Goal: Use online tool/utility: Use online tool/utility

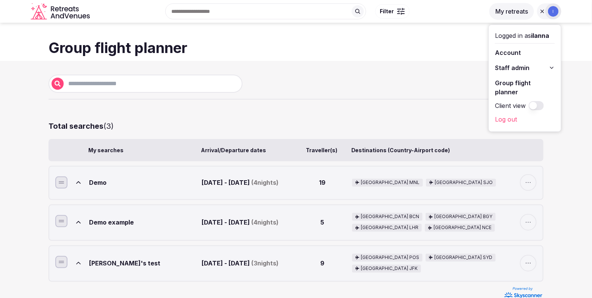
click at [4, 158] on section "New search Total searches ( 3 ) Expand all My searches Arrival/Departure dates …" at bounding box center [296, 186] width 592 height 251
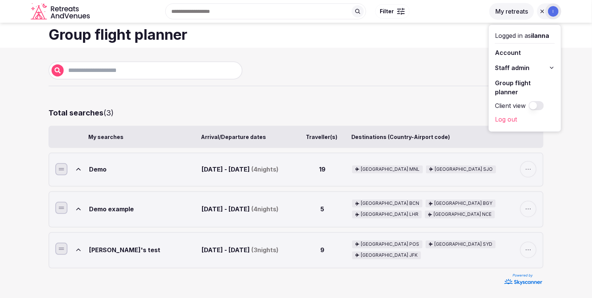
click at [157, 175] on div "Demo" at bounding box center [144, 169] width 110 height 17
click at [75, 167] on icon at bounding box center [79, 170] width 8 height 8
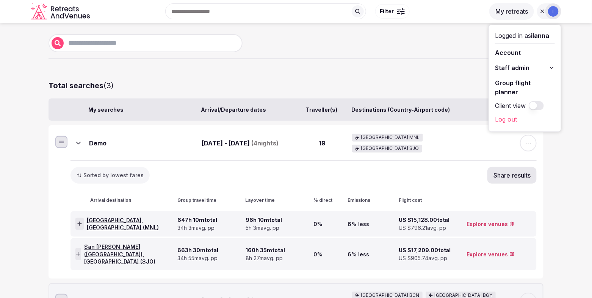
scroll to position [39, 0]
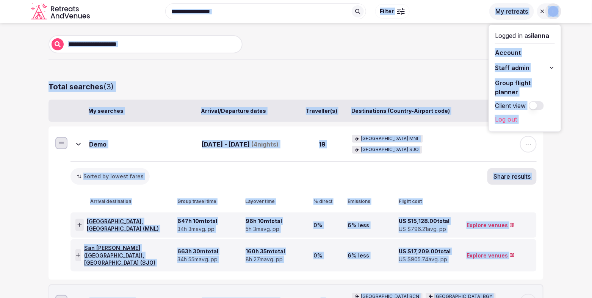
click at [296, 120] on div "My searches Arrival/Departure dates Traveller(s) Destinations (Country-Airport …" at bounding box center [296, 111] width 495 height 23
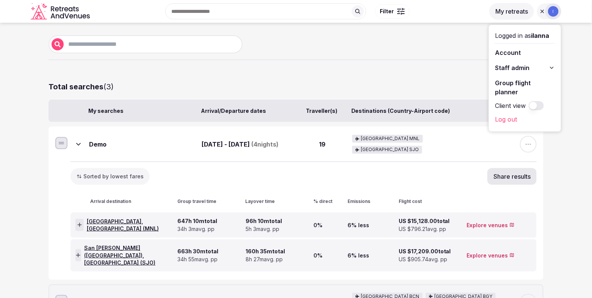
click at [0, 204] on section "New search Total searches ( 3 ) Expand all My searches Arrival/Departure dates …" at bounding box center [296, 207] width 592 height 370
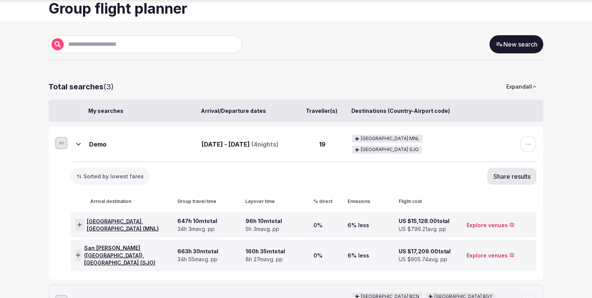
scroll to position [123, 0]
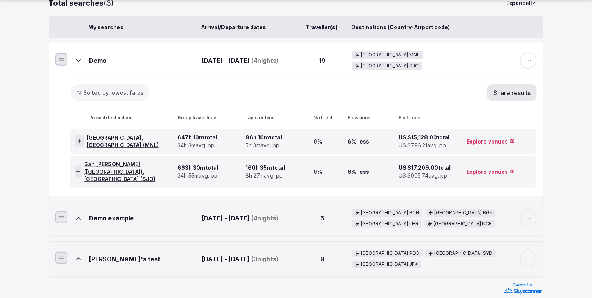
click at [157, 209] on div "Demo example" at bounding box center [144, 218] width 110 height 19
click at [81, 215] on icon at bounding box center [79, 219] width 8 height 8
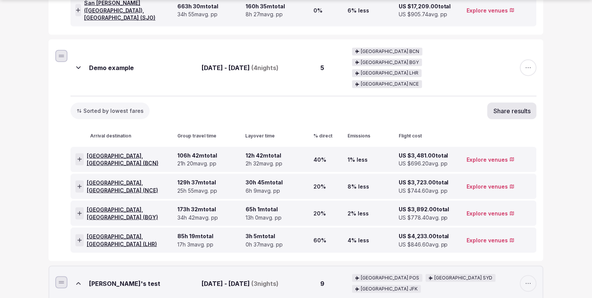
scroll to position [287, 0]
